Goal: Task Accomplishment & Management: Use online tool/utility

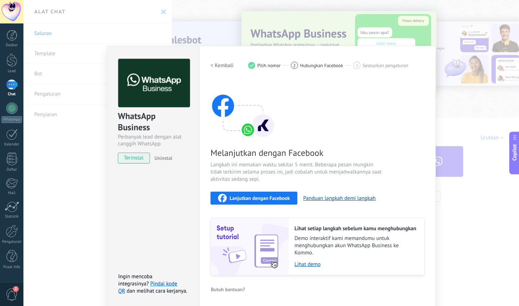
scroll to position [1, 0]
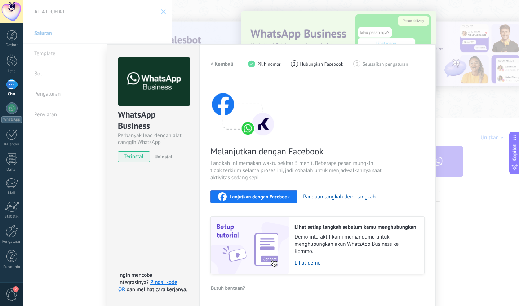
click at [263, 61] on span "Pilih nomor" at bounding box center [268, 63] width 23 height 5
click at [263, 63] on span "Pilih nomor" at bounding box center [268, 63] width 23 height 5
click at [230, 64] on h2 "< Kembali" at bounding box center [222, 64] width 23 height 7
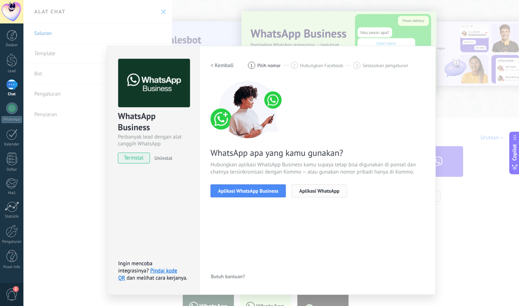
click at [311, 190] on span "Aplikasi WhatsApp" at bounding box center [319, 190] width 40 height 5
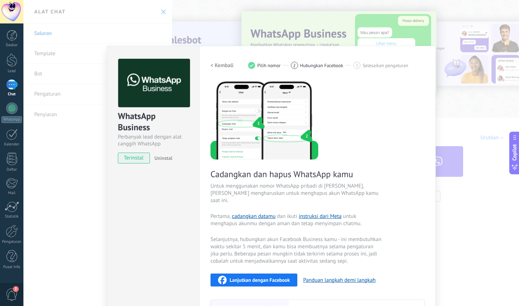
click at [231, 63] on h2 "< Kembali" at bounding box center [222, 65] width 23 height 7
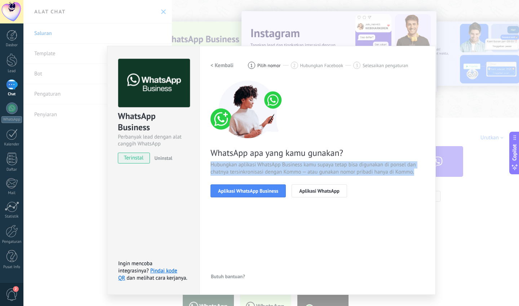
drag, startPoint x: 210, startPoint y: 165, endPoint x: 266, endPoint y: 174, distance: 56.3
click at [266, 176] on div "Pengaturan Otorisasi Tab ini mencatat pengguna yang telah diberikan akses integ…" at bounding box center [317, 170] width 236 height 249
click at [266, 174] on span "Hubungkan aplikasi WhatsApp Business kamu supaya tetap bisa digunakan di ponsel…" at bounding box center [318, 168] width 214 height 14
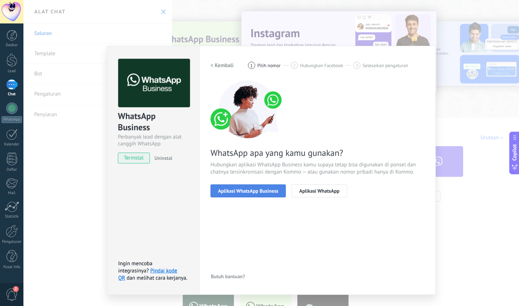
click at [248, 192] on span "Aplikasi WhatsApp Business" at bounding box center [248, 190] width 60 height 5
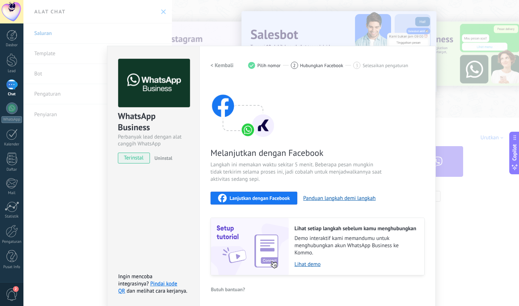
click at [263, 63] on span "Pilih nomor" at bounding box center [268, 65] width 23 height 5
click at [221, 67] on h2 "< Kembali" at bounding box center [222, 65] width 23 height 7
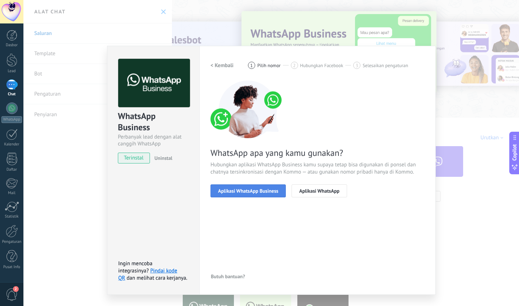
click at [246, 188] on span "Aplikasi WhatsApp Business" at bounding box center [248, 190] width 60 height 5
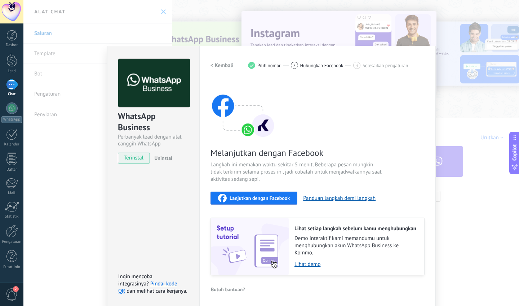
click at [323, 67] on span "Hubungkan Facebook" at bounding box center [321, 65] width 43 height 5
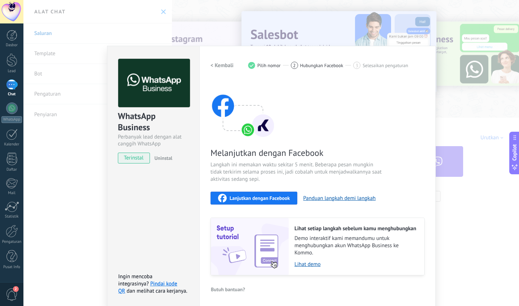
click at [259, 194] on div "Lanjutkan dengan Facebook" at bounding box center [254, 198] width 72 height 9
click at [313, 70] on div "< Kembali 1 Pilih nomor 2 Hubungkan Facebook 3 Selesaikan pengaturan" at bounding box center [318, 65] width 214 height 13
click at [314, 58] on div "Pengaturan Otorisasi Tab ini mencatat pengguna yang telah diberikan akses integ…" at bounding box center [317, 177] width 236 height 262
click at [314, 64] on span "Hubungkan Facebook" at bounding box center [321, 65] width 43 height 5
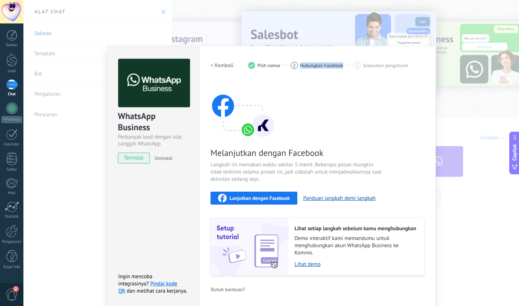
click at [314, 64] on span "Hubungkan Facebook" at bounding box center [321, 65] width 43 height 5
click at [406, 65] on span "Selesaikan pengaturan" at bounding box center [385, 65] width 45 height 5
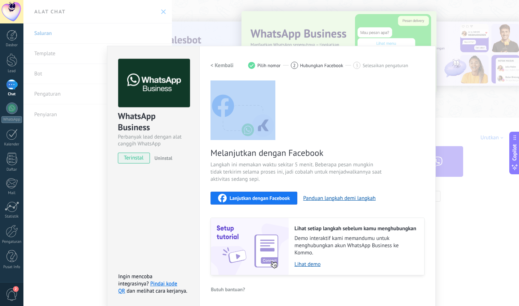
click at [406, 65] on span "Selesaikan pengaturan" at bounding box center [385, 65] width 45 height 5
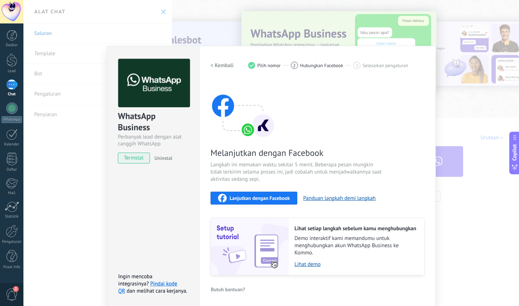
click at [234, 170] on span "Langkah ini memakan waktu sekitar 5 menit. Beberapa pesan mungkin tidak terkiri…" at bounding box center [297, 172] width 172 height 22
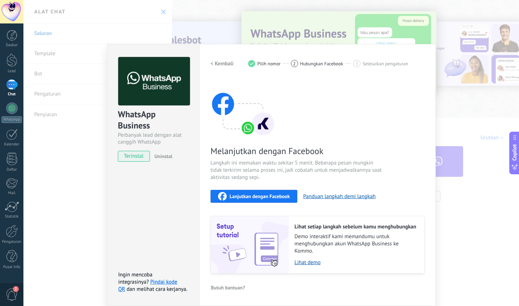
scroll to position [1, 0]
